Goal: Information Seeking & Learning: Learn about a topic

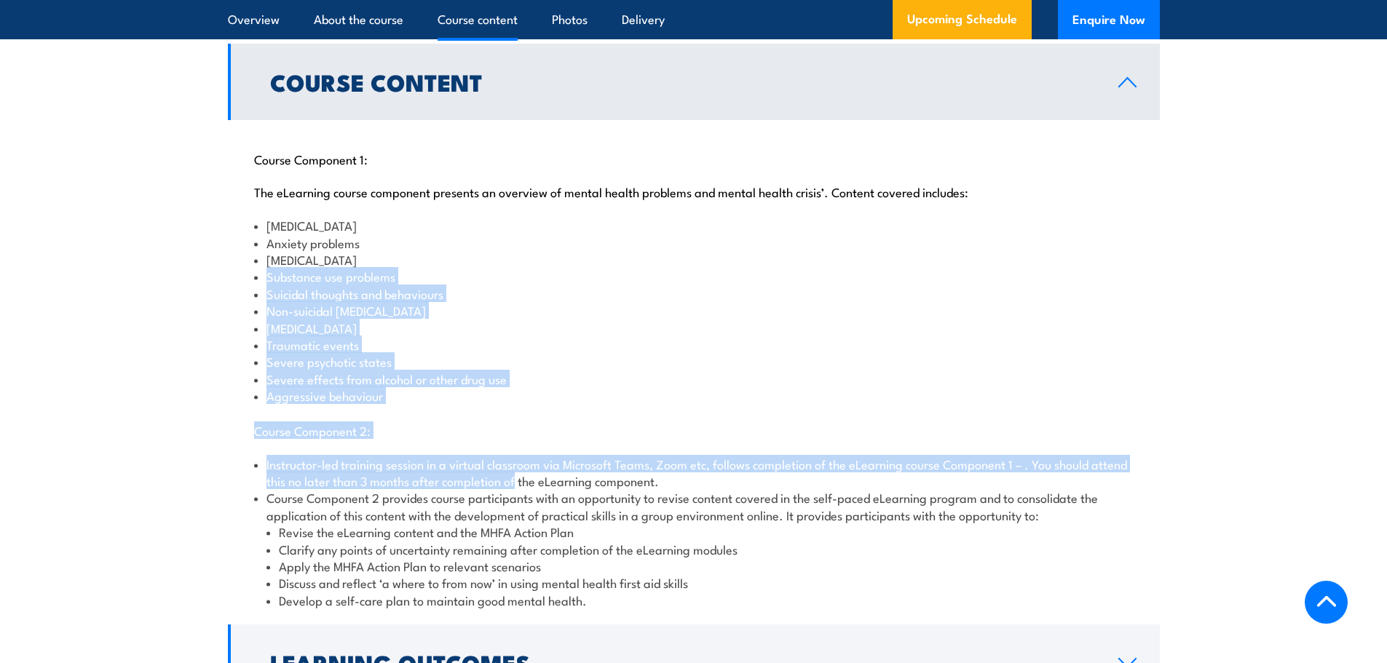
drag, startPoint x: 228, startPoint y: 263, endPoint x: 213, endPoint y: 249, distance: 20.6
click at [215, 253] on section "Course Content Course Component 1: The eLearning course component presents an o…" at bounding box center [693, 412] width 1387 height 737
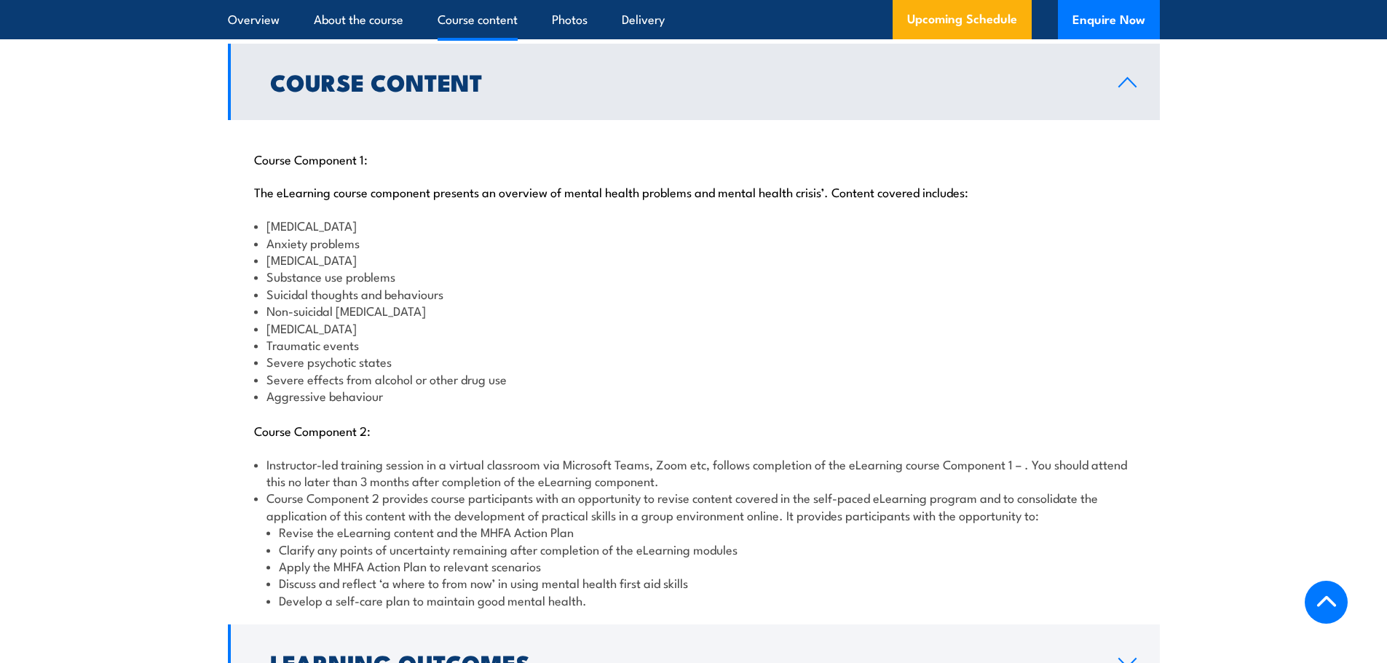
click at [213, 249] on section "Course Content Course Component 1: The eLearning course component presents an o…" at bounding box center [693, 412] width 1387 height 737
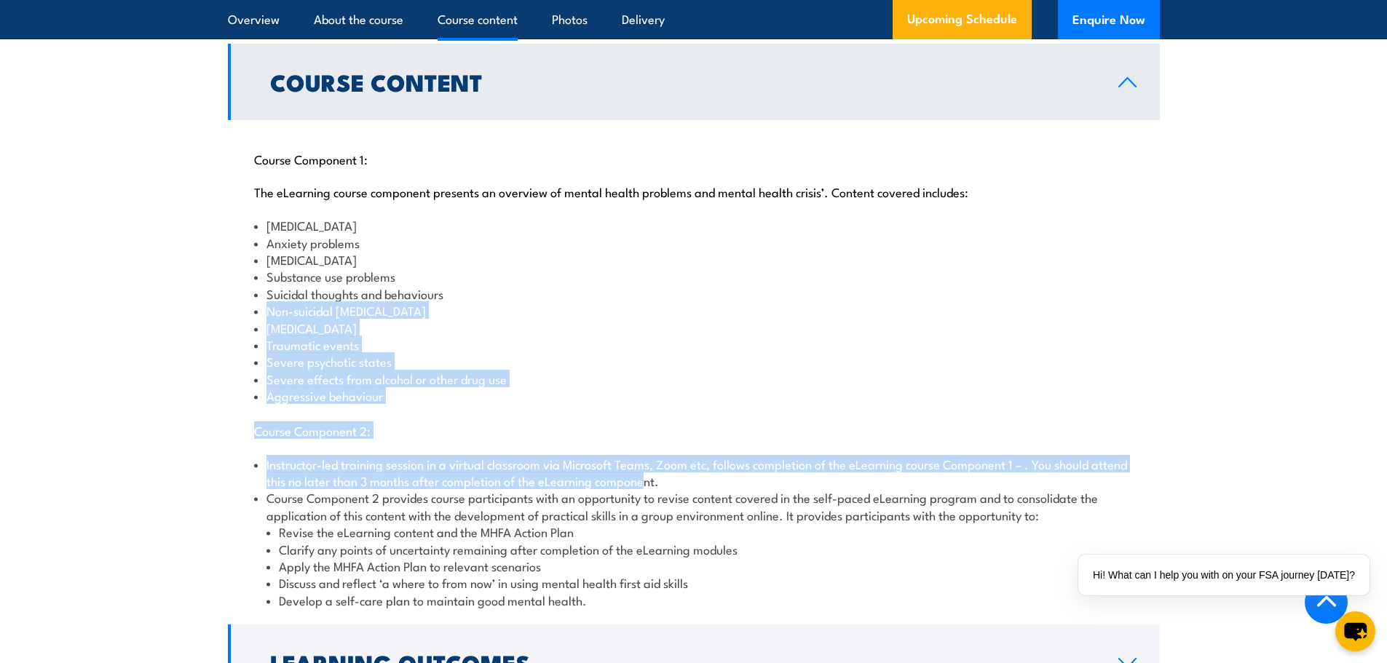
drag, startPoint x: 231, startPoint y: 295, endPoint x: 683, endPoint y: 467, distance: 484.0
click at [683, 467] on div "Course Component 1: The eLearning course component presents an overview of ment…" at bounding box center [694, 371] width 932 height 502
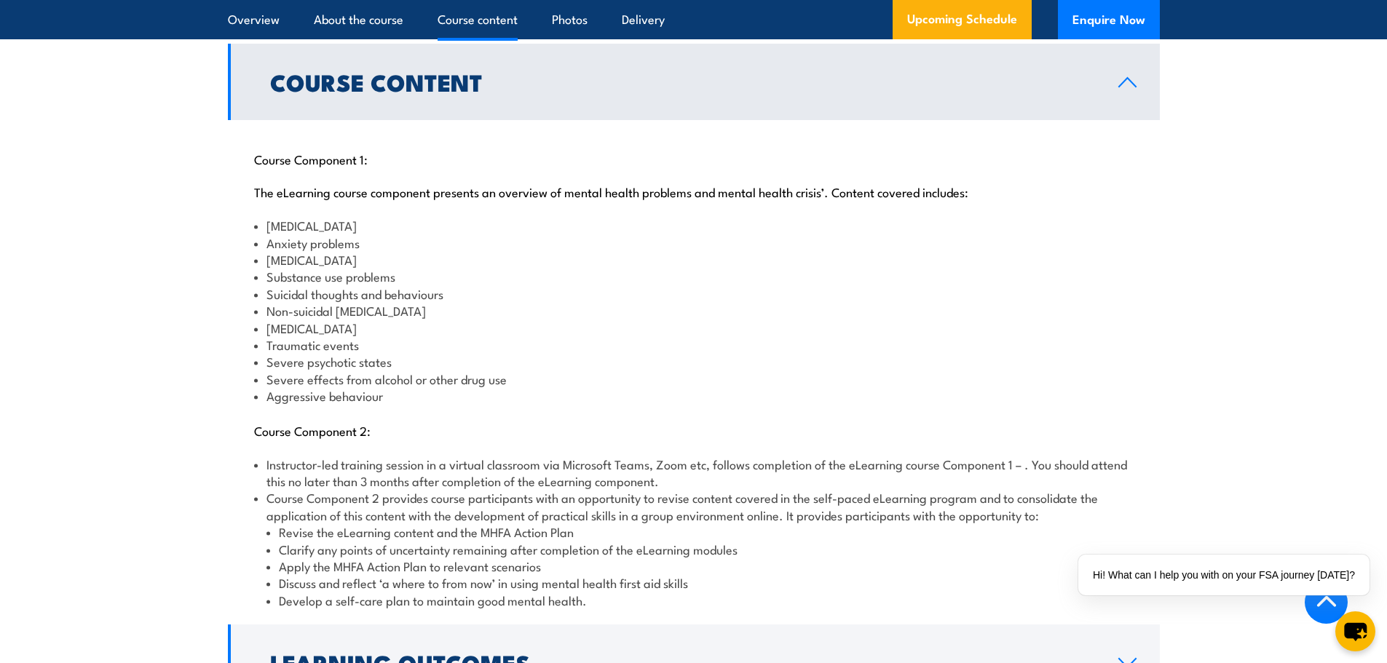
click at [711, 558] on li "Apply the MHFA Action Plan to relevant scenarios" at bounding box center [700, 566] width 867 height 17
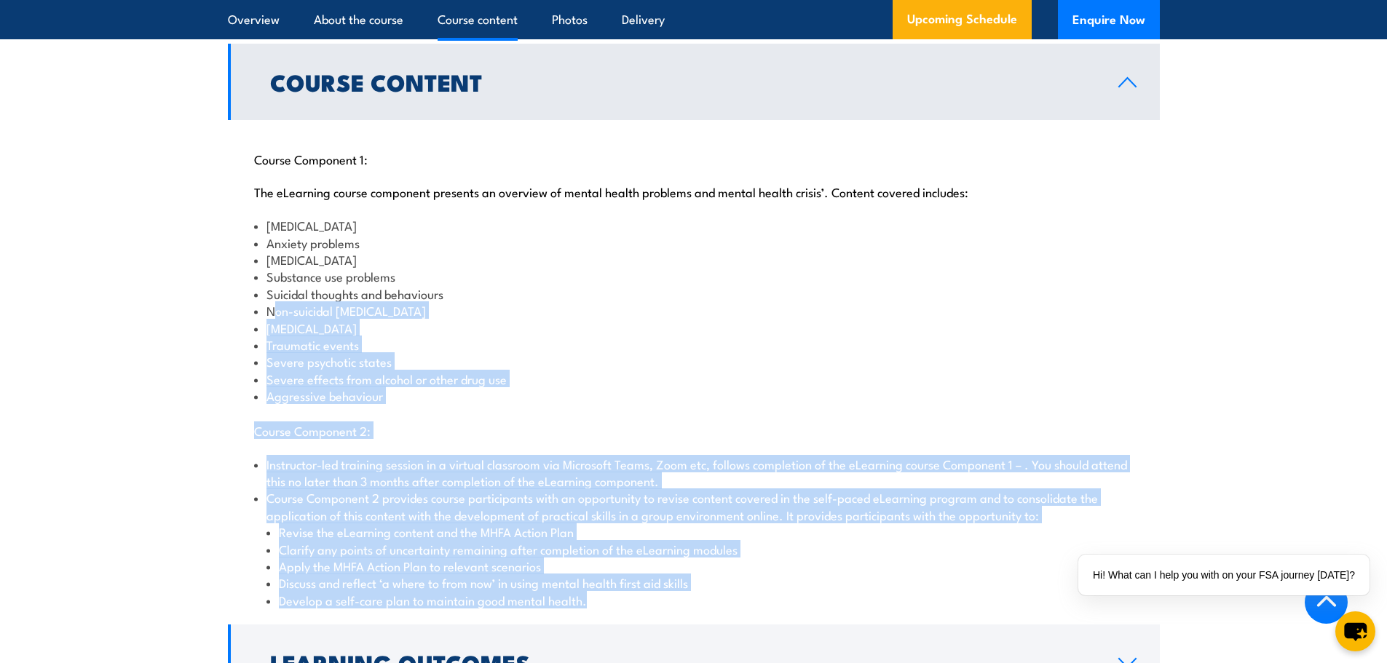
drag, startPoint x: 714, startPoint y: 595, endPoint x: 272, endPoint y: 296, distance: 533.8
click at [274, 297] on div "Course Component 1: The eLearning course component presents an overview of ment…" at bounding box center [694, 371] width 932 height 502
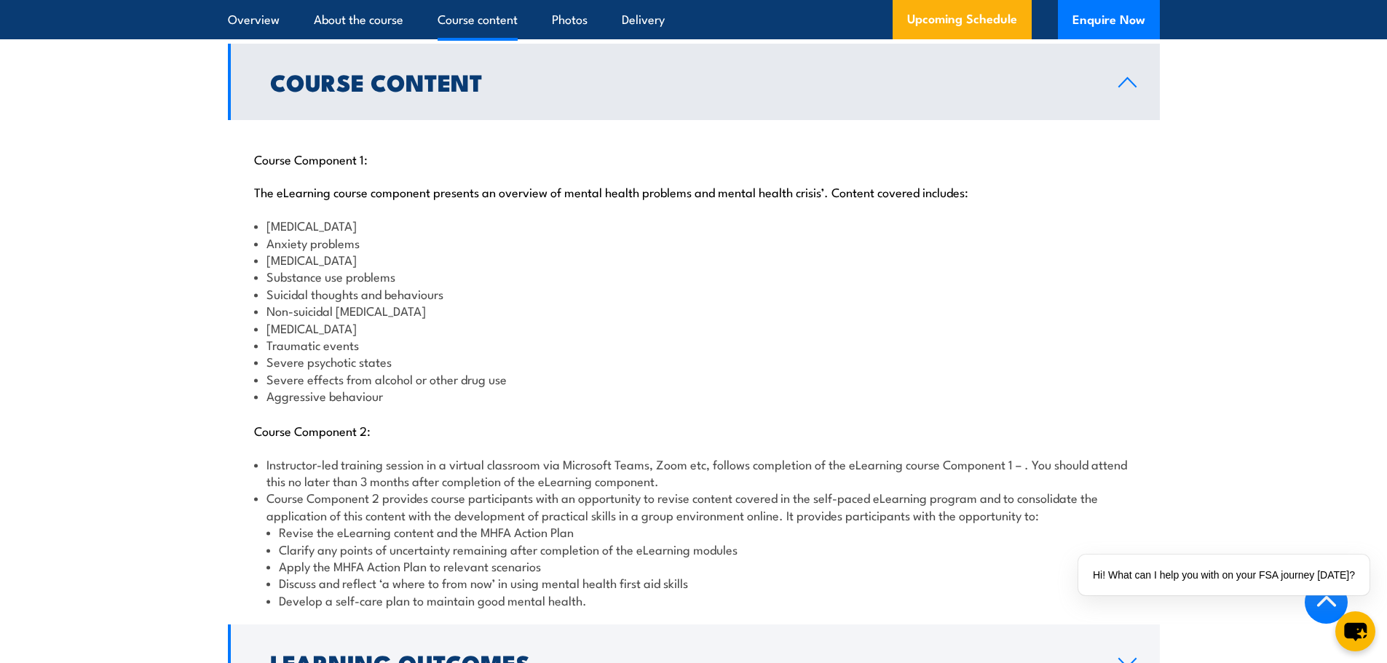
click at [265, 285] on li "Suicidal thoughts and behaviours" at bounding box center [694, 293] width 880 height 17
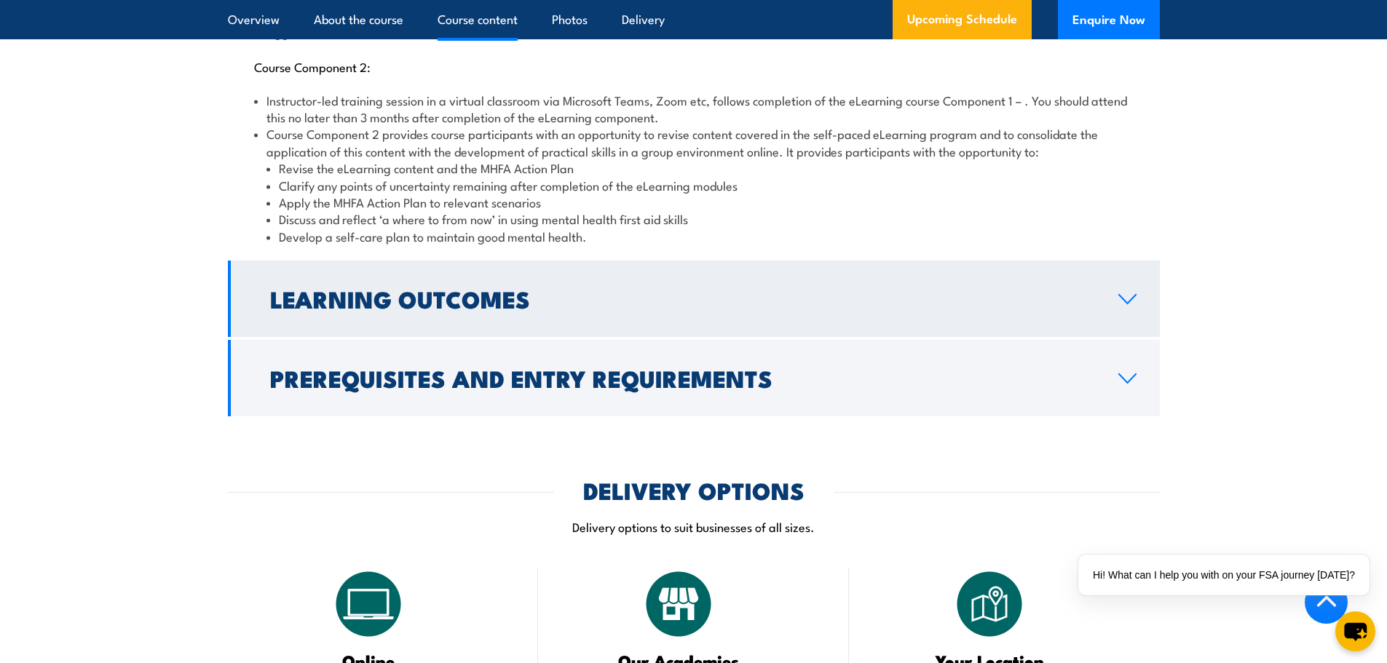
click at [468, 261] on link "Learning Outcomes" at bounding box center [694, 299] width 932 height 76
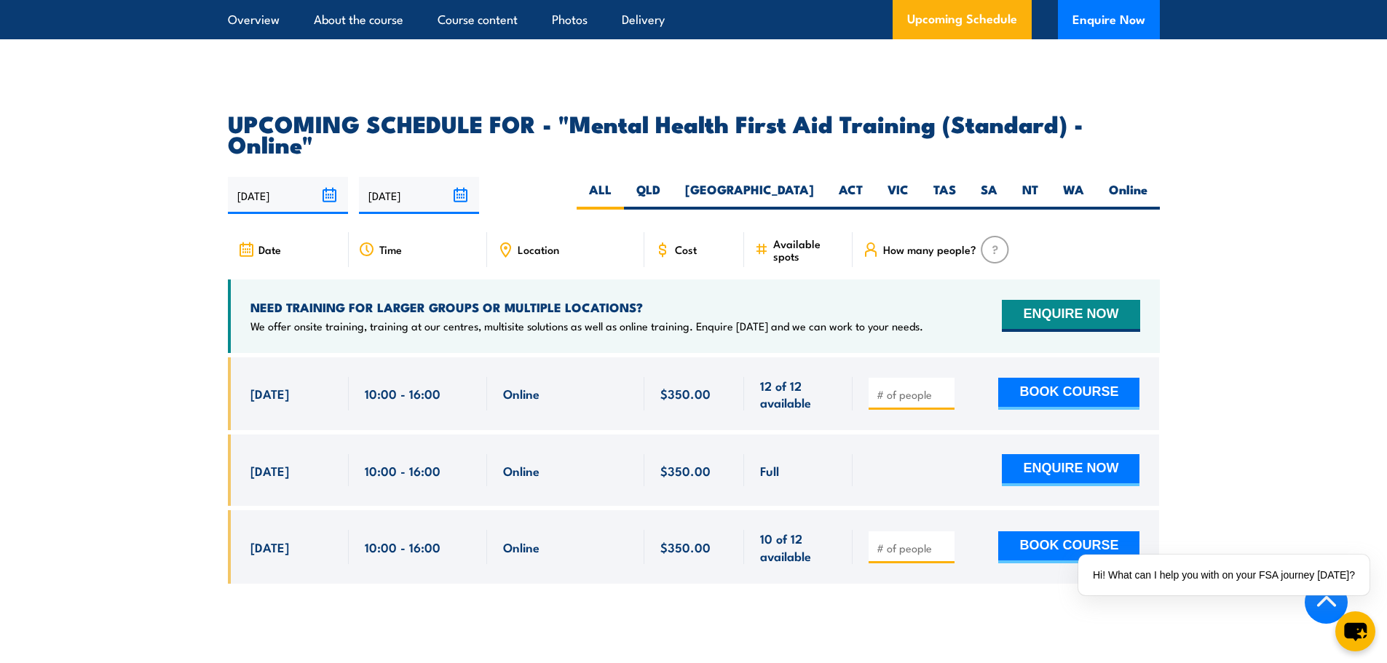
scroll to position [2621, 0]
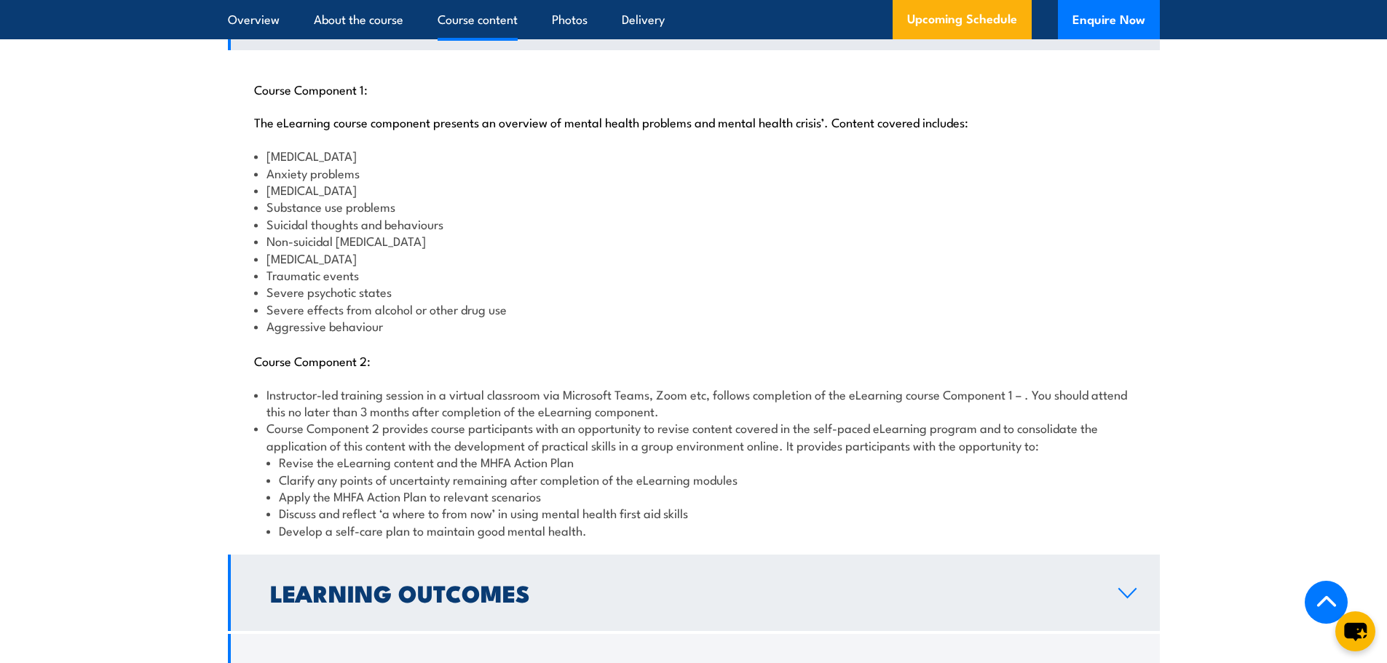
scroll to position [1675, 0]
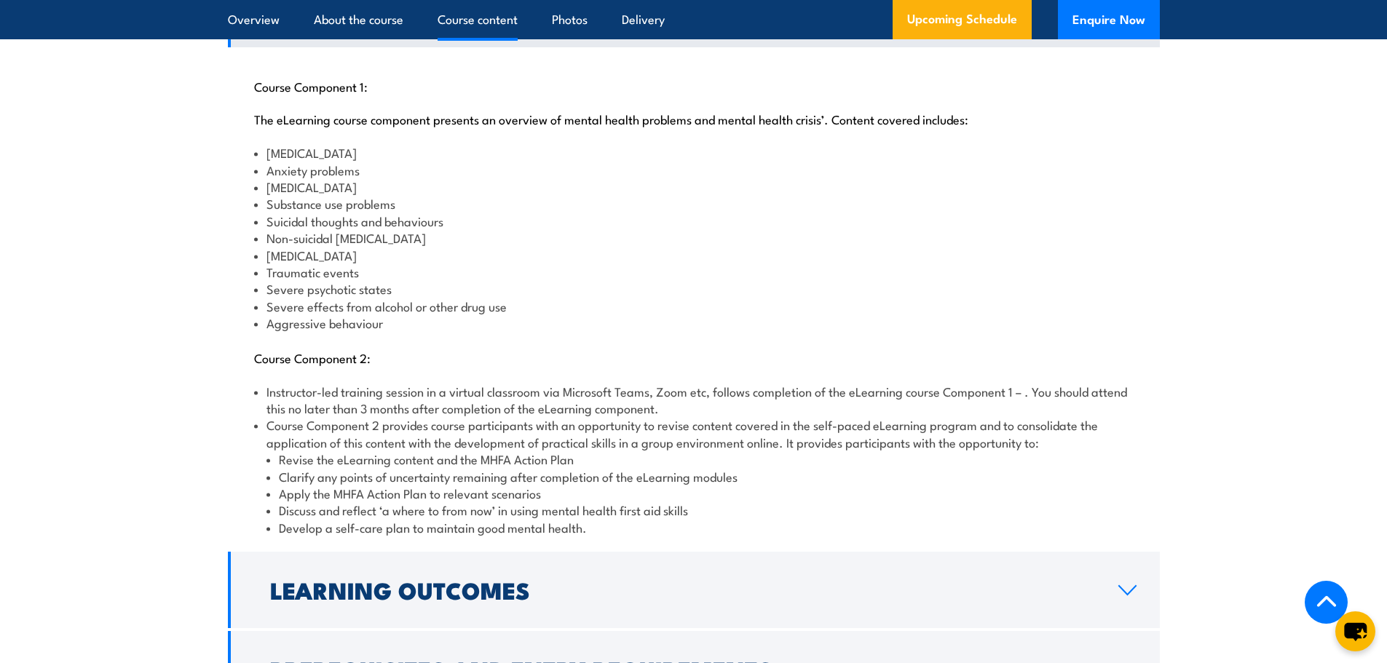
click at [707, 502] on li "Discuss and reflect ‘a where to from now’ in using mental health first aid skil…" at bounding box center [700, 510] width 867 height 17
